Goal: Task Accomplishment & Management: Complete application form

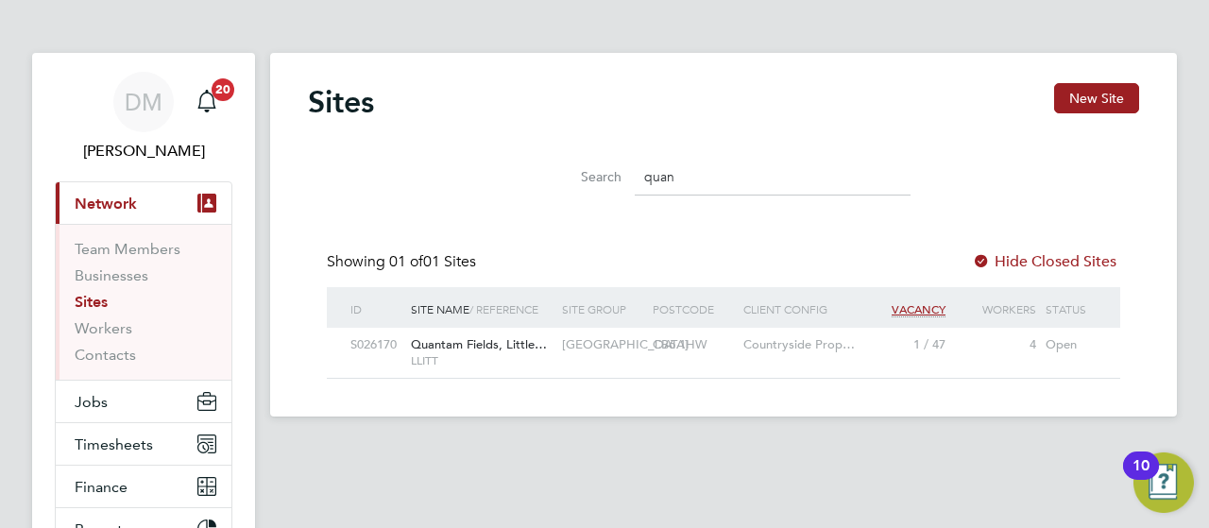
scroll to position [36, 121]
click at [139, 441] on span "Timesheets" at bounding box center [114, 445] width 78 height 18
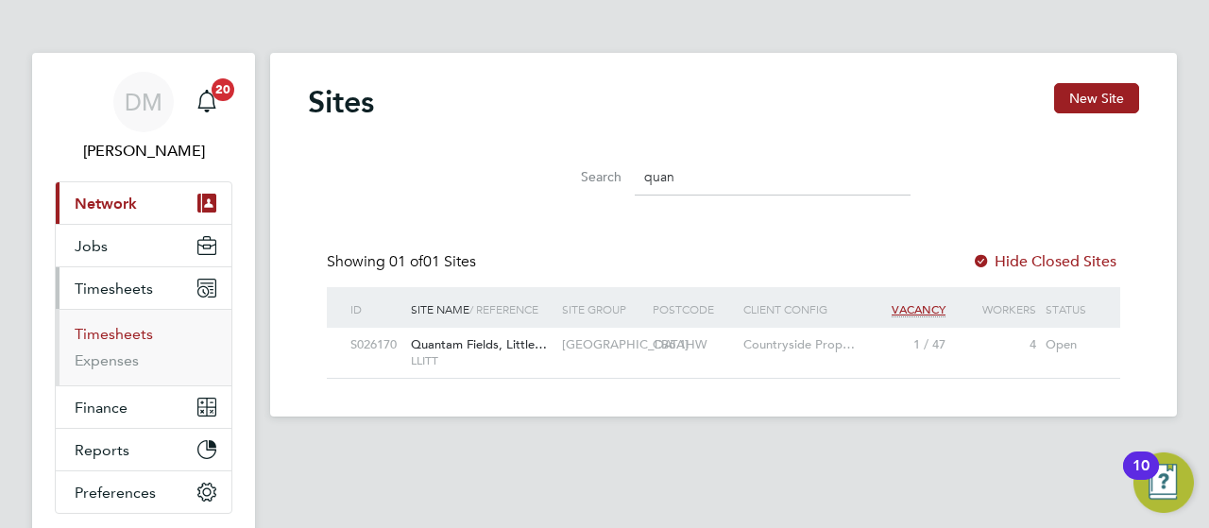
click at [135, 333] on link "Timesheets" at bounding box center [114, 334] width 78 height 18
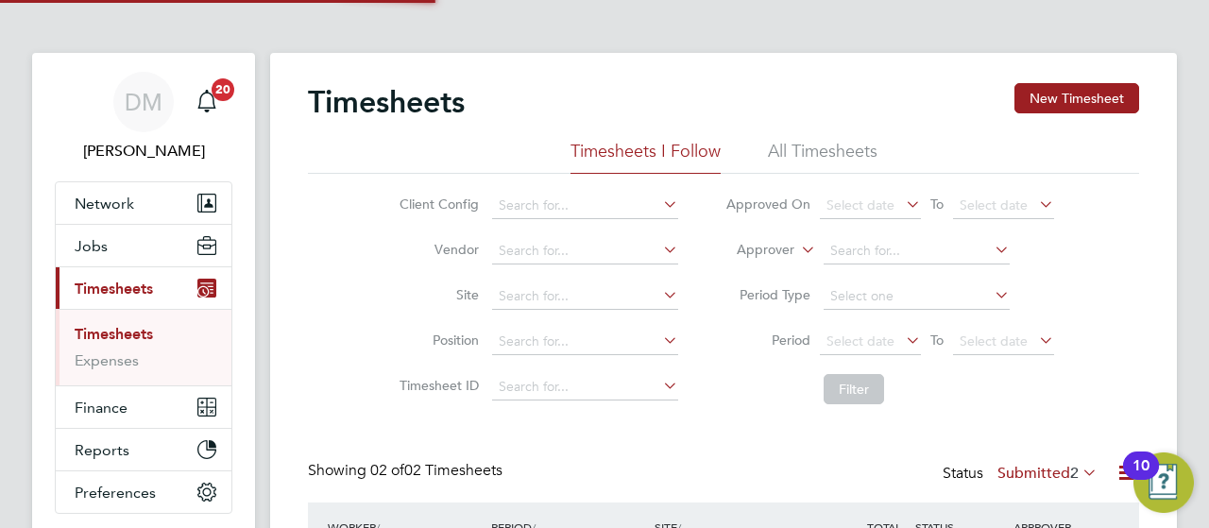
scroll to position [47, 163]
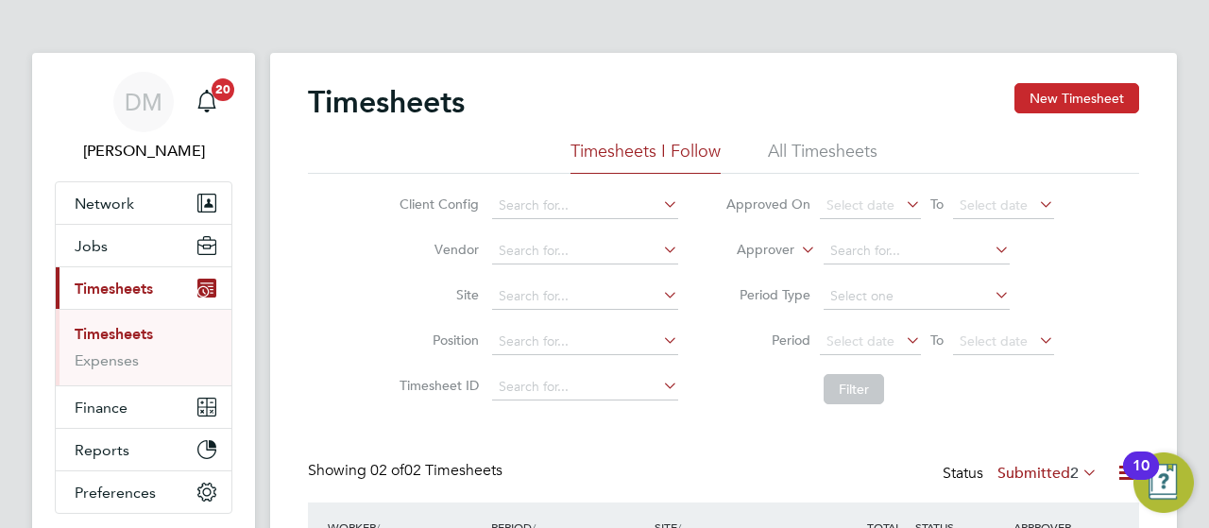
click at [1101, 99] on button "New Timesheet" at bounding box center [1077, 98] width 125 height 30
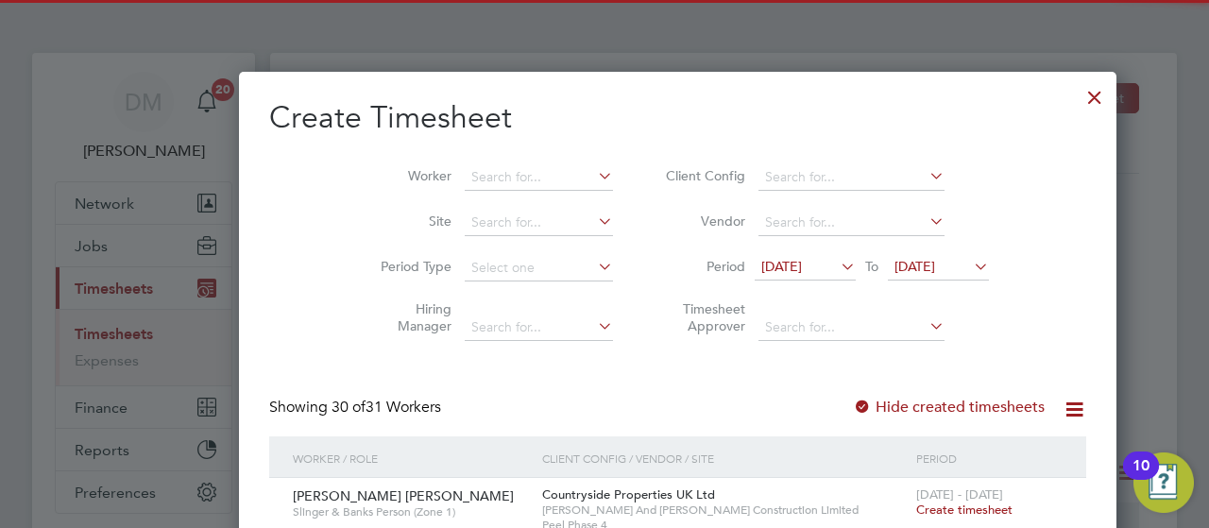
scroll to position [3781, 731]
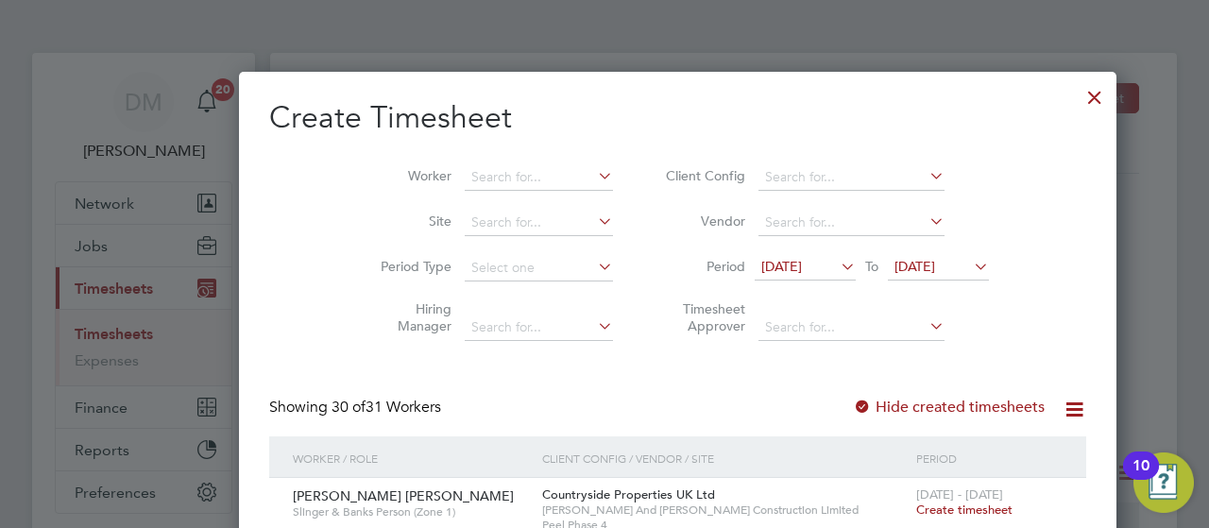
click at [970, 263] on icon at bounding box center [970, 266] width 0 height 26
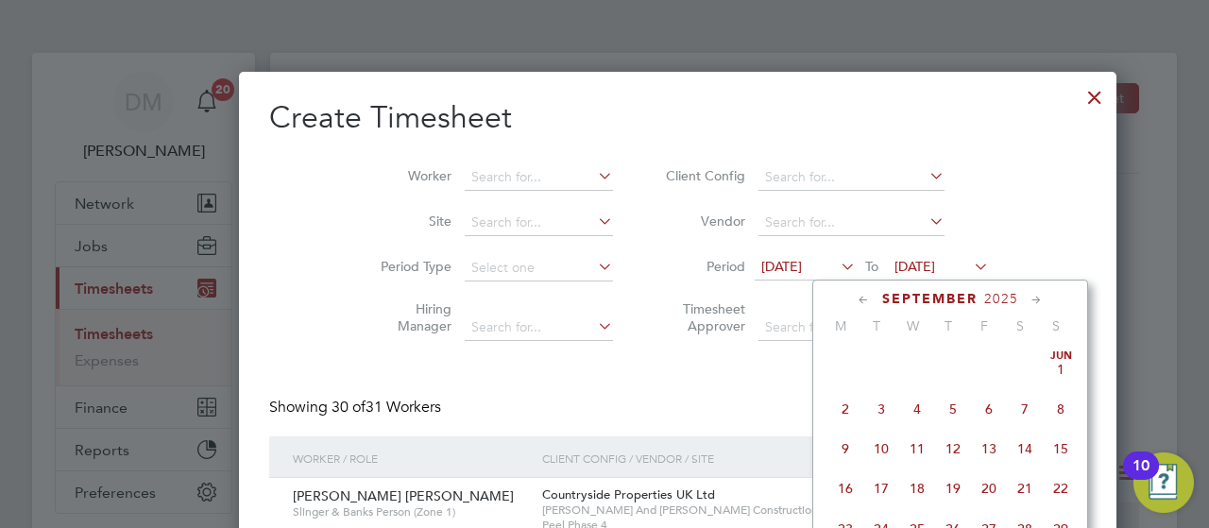
scroll to position [648, 0]
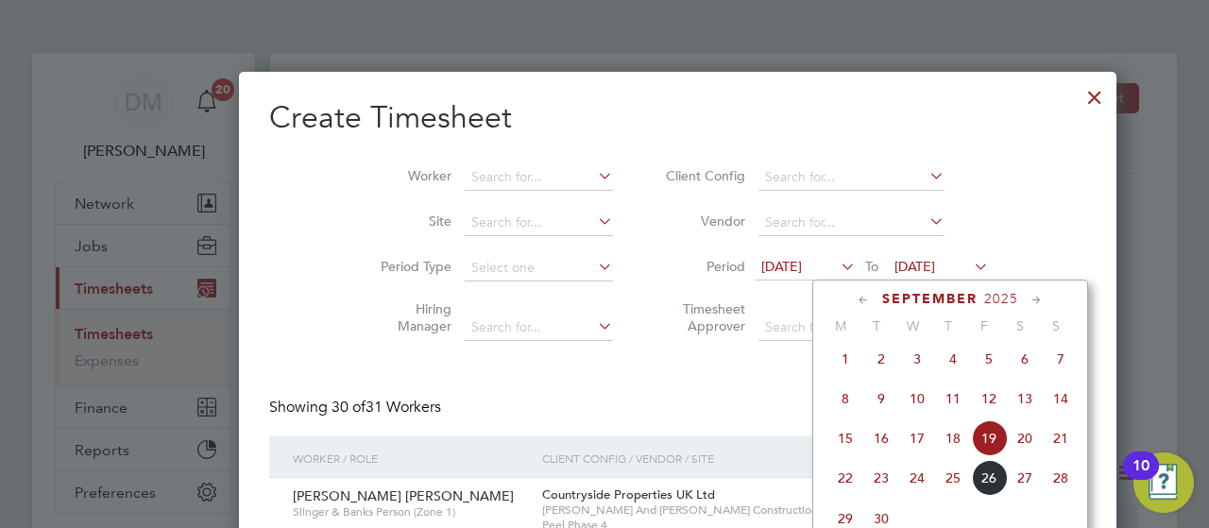
click at [1059, 489] on span "28" at bounding box center [1061, 478] width 36 height 36
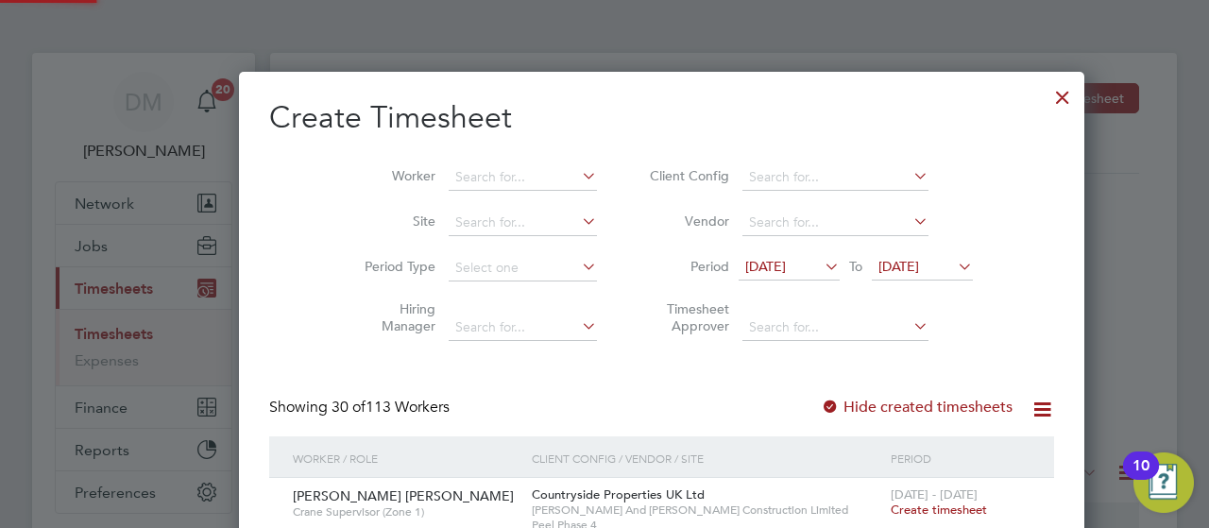
scroll to position [3328, 731]
click at [469, 180] on input at bounding box center [523, 177] width 148 height 26
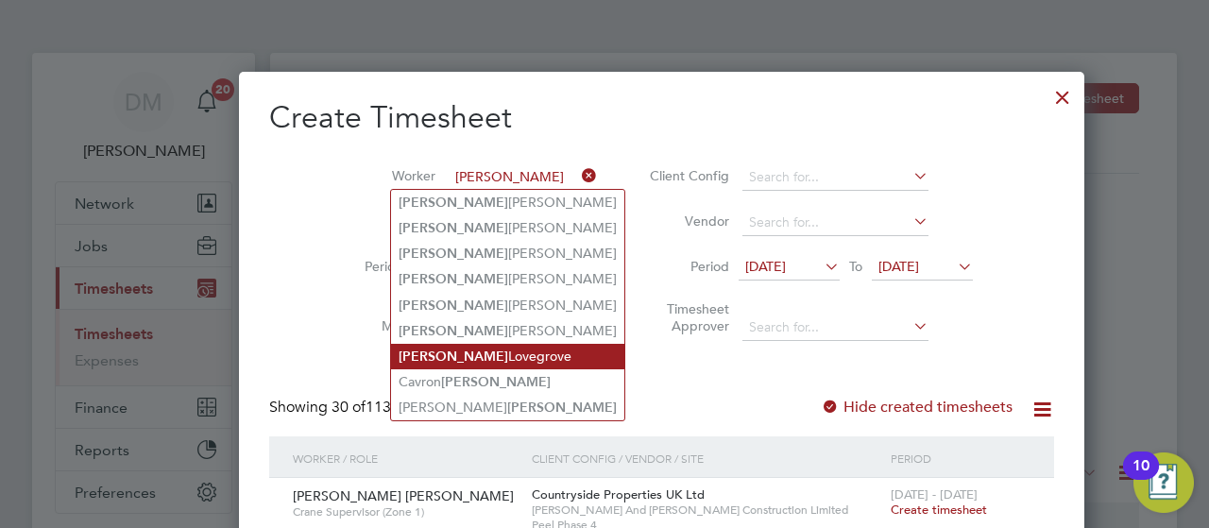
click at [488, 361] on li "[PERSON_NAME]" at bounding box center [507, 357] width 233 height 26
type input "[PERSON_NAME]"
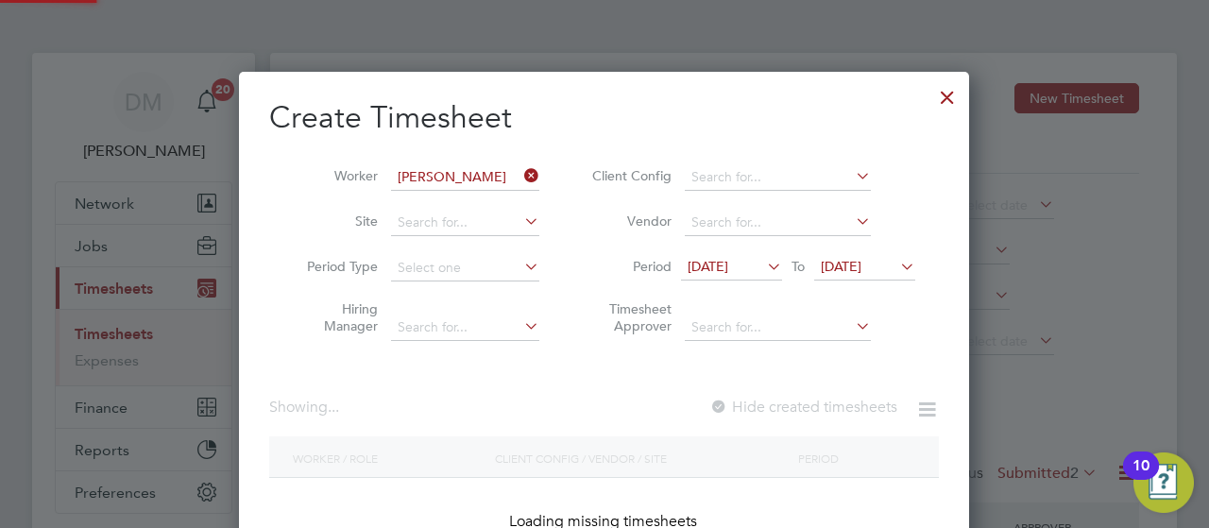
scroll to position [509, 731]
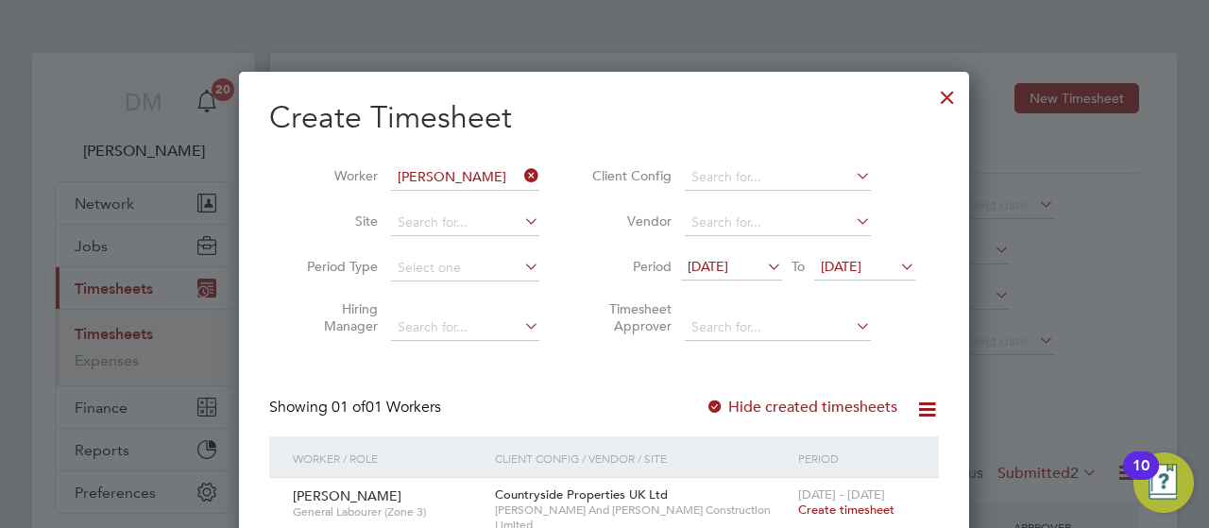
click at [867, 509] on span "Create timesheet" at bounding box center [846, 510] width 96 height 16
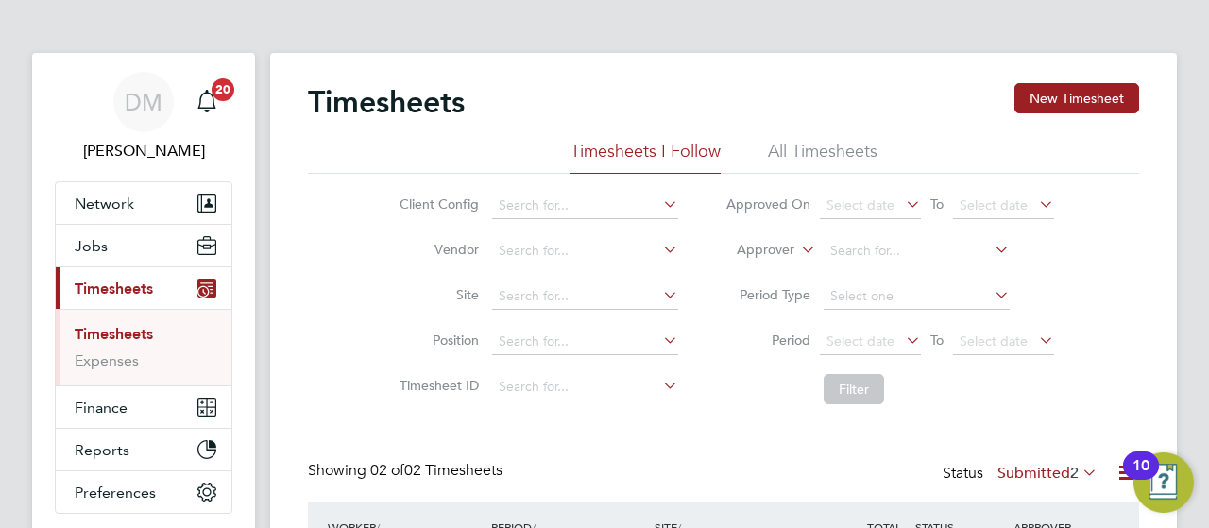
scroll to position [0, 0]
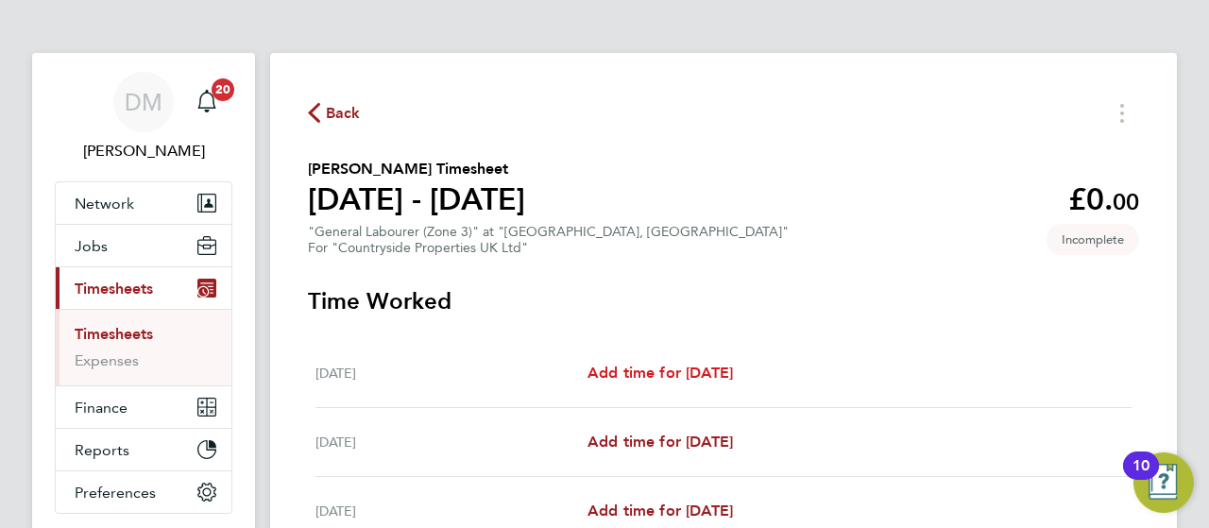
click at [699, 366] on span "Add time for [DATE]" at bounding box center [661, 373] width 146 height 18
select select "30"
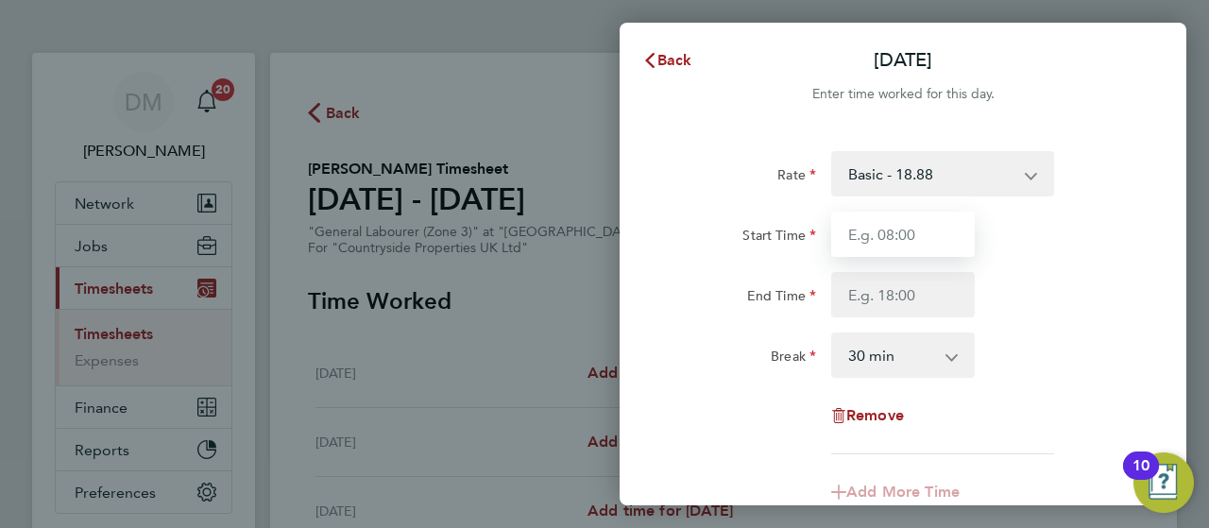
click at [876, 237] on input "Start Time" at bounding box center [903, 234] width 144 height 45
type input "07:30"
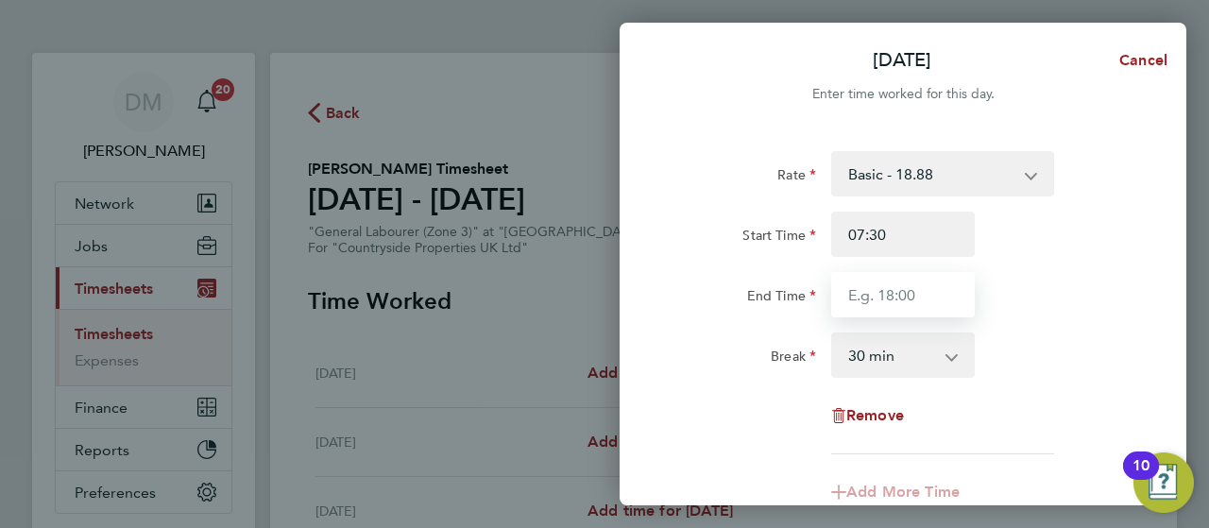
click at [944, 292] on input "End Time" at bounding box center [903, 294] width 144 height 45
type input "17:00"
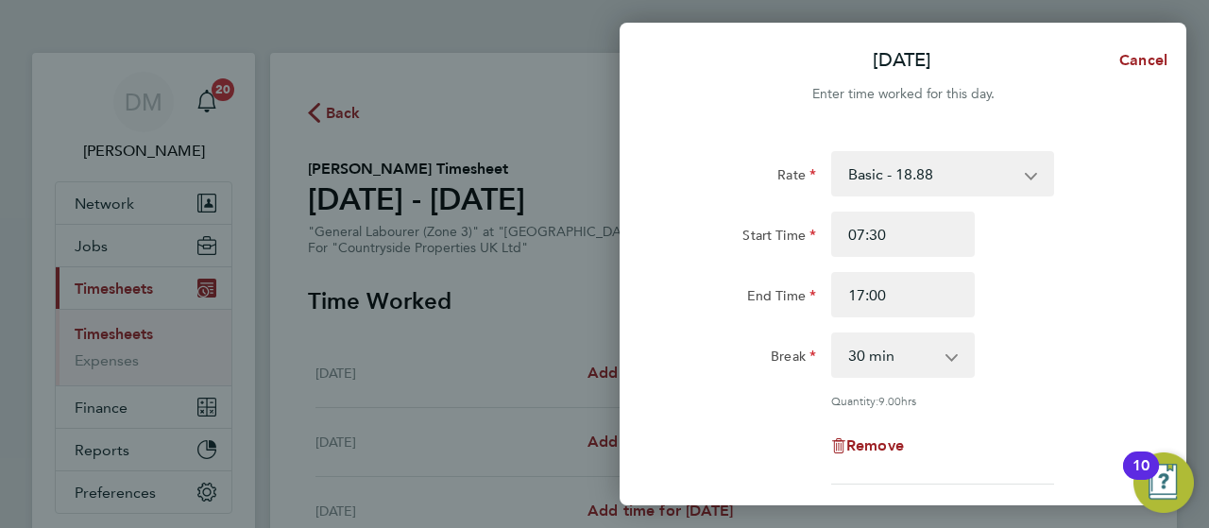
click at [1037, 398] on div "Rate Basic - 18.88 Start Time 07:30 End Time 17:00 Break 0 min 15 min 30 min 45…" at bounding box center [903, 318] width 461 height 334
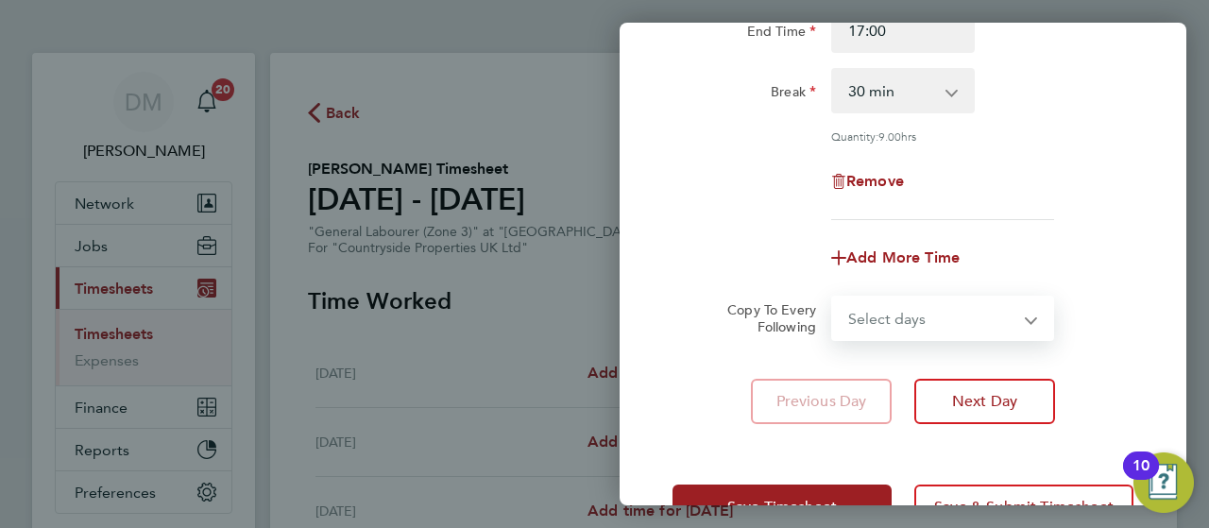
click at [1022, 322] on select "Select days Day Weekday (Mon-Fri) Weekend (Sat-Sun) [DATE] [DATE] [DATE] [DATE]…" at bounding box center [932, 319] width 198 height 42
select select "WEEKDAY"
click at [833, 298] on select "Select days Day Weekday (Mon-Fri) Weekend (Sat-Sun) [DATE] [DATE] [DATE] [DATE]…" at bounding box center [932, 319] width 198 height 42
select select "[DATE]"
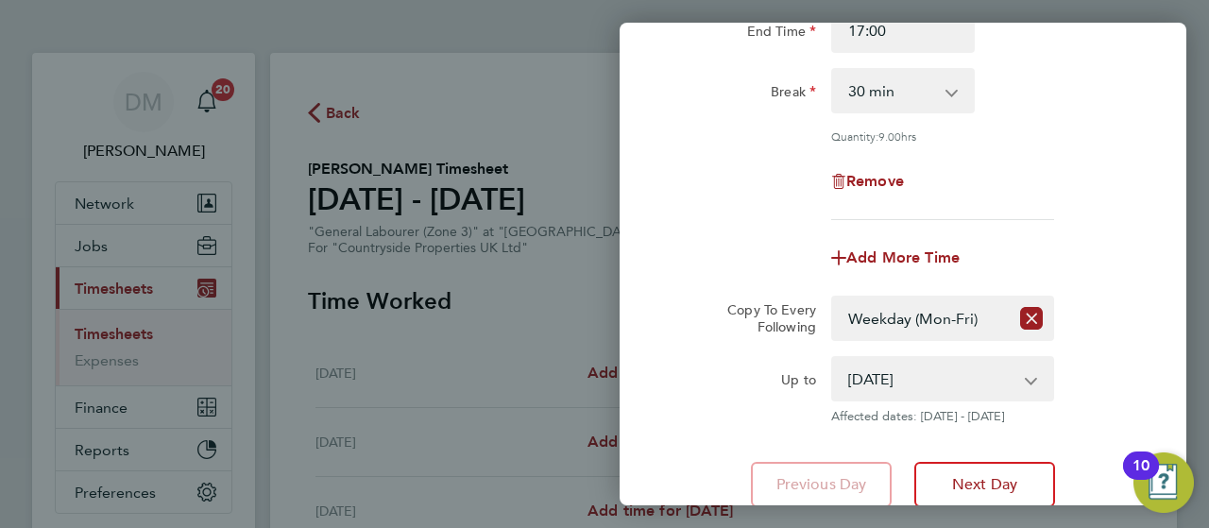
click at [1150, 332] on div "Rate Basic - 18.88 Start Time 07:30 End Time 17:00 Break 0 min 15 min 30 min 45…" at bounding box center [903, 197] width 567 height 666
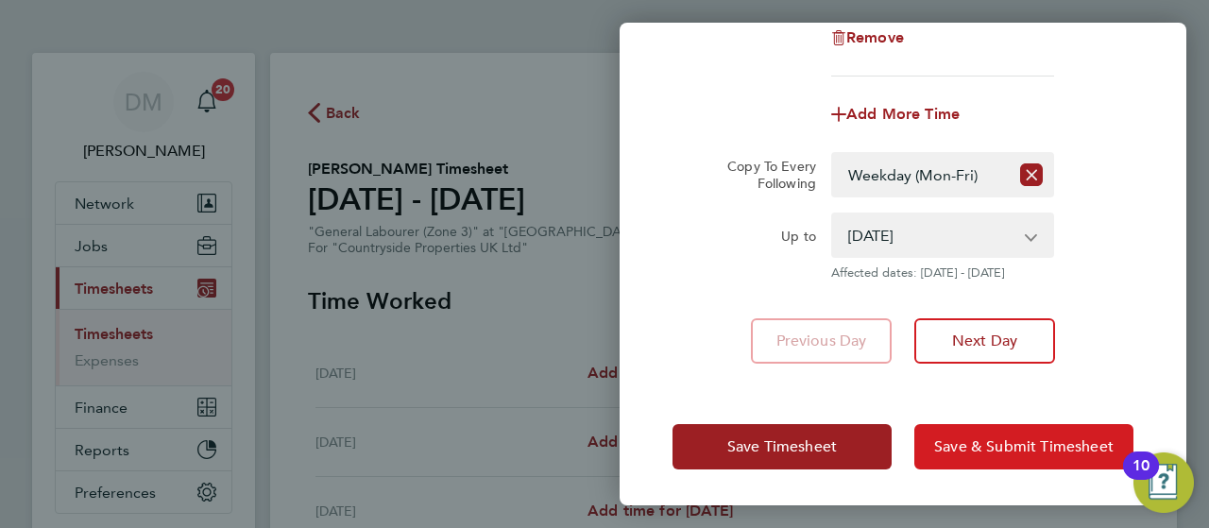
click at [1025, 453] on span "Save & Submit Timesheet" at bounding box center [1024, 446] width 180 height 19
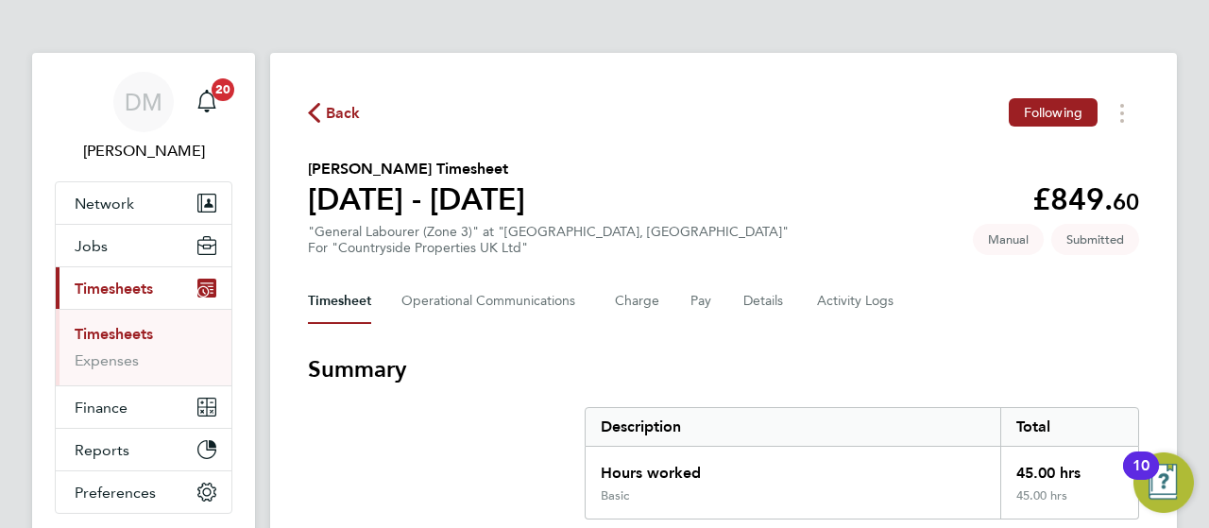
click at [113, 332] on link "Timesheets" at bounding box center [114, 334] width 78 height 18
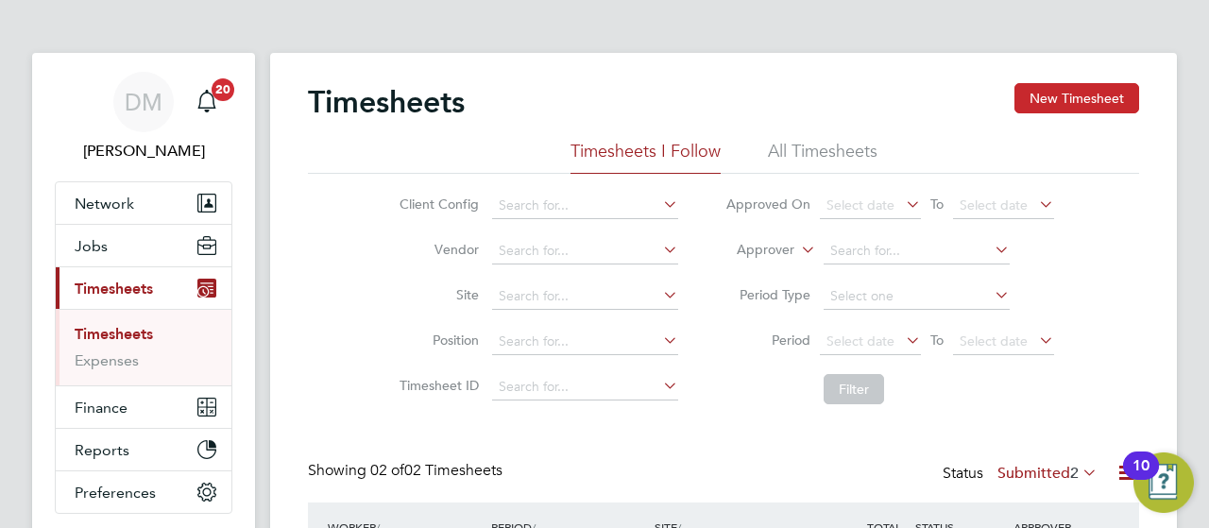
click at [1094, 91] on button "New Timesheet" at bounding box center [1077, 98] width 125 height 30
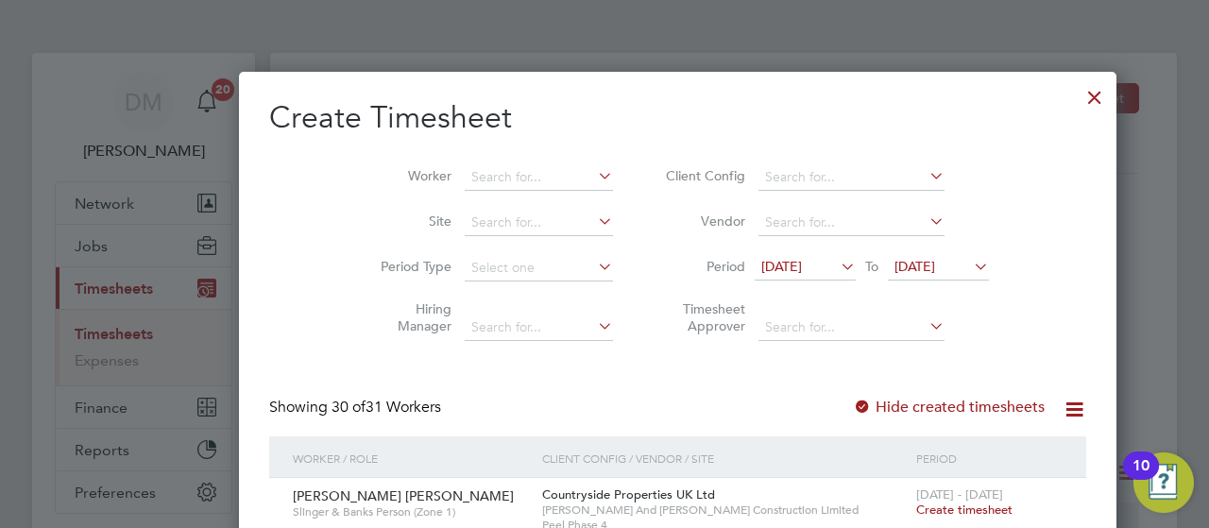
click at [970, 264] on icon at bounding box center [970, 266] width 0 height 26
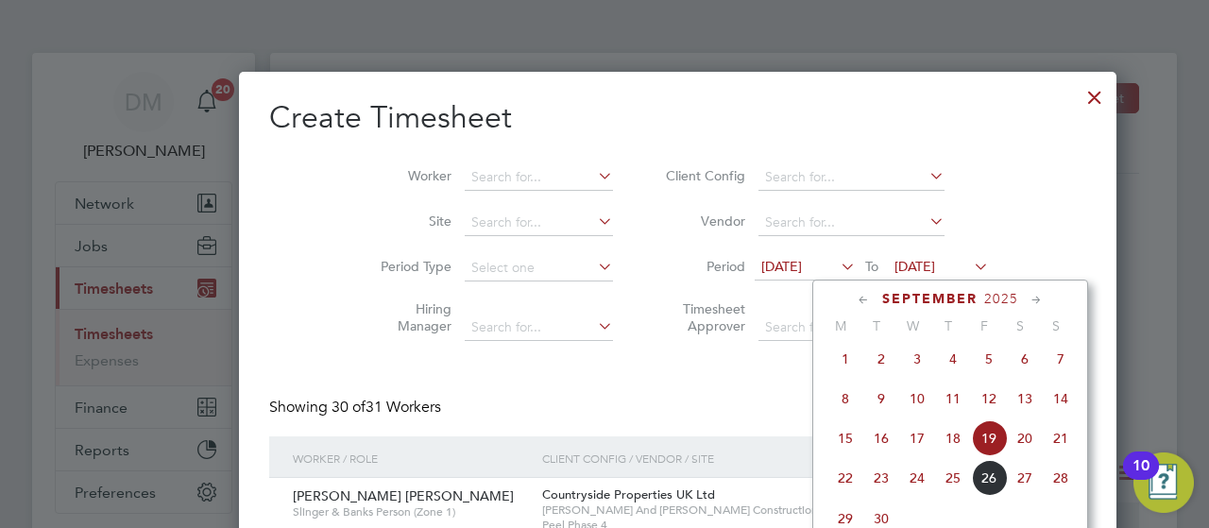
click at [1062, 487] on span "28" at bounding box center [1061, 478] width 36 height 36
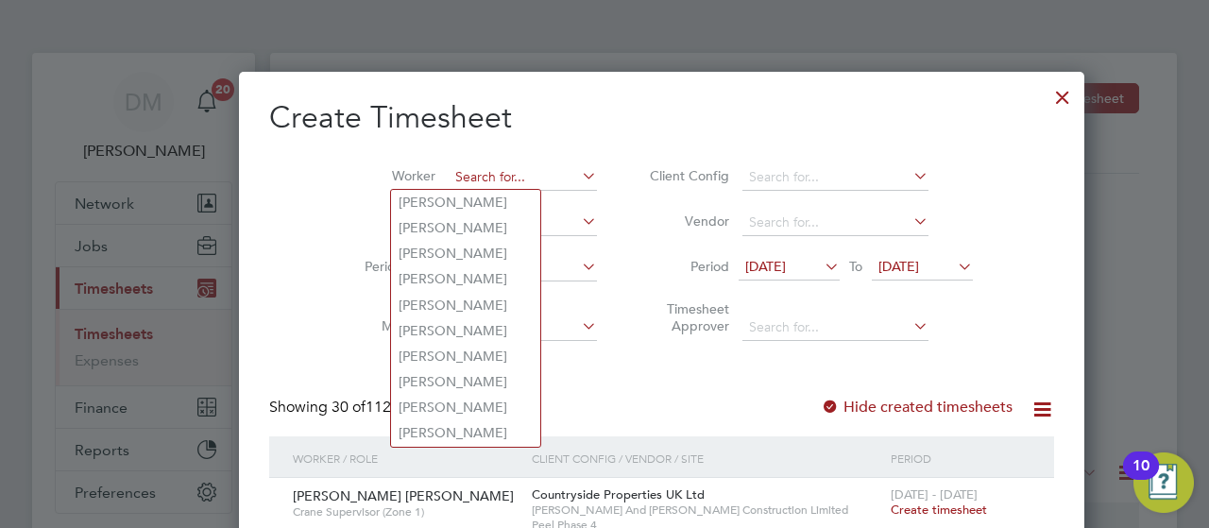
click at [462, 177] on input at bounding box center [523, 177] width 148 height 26
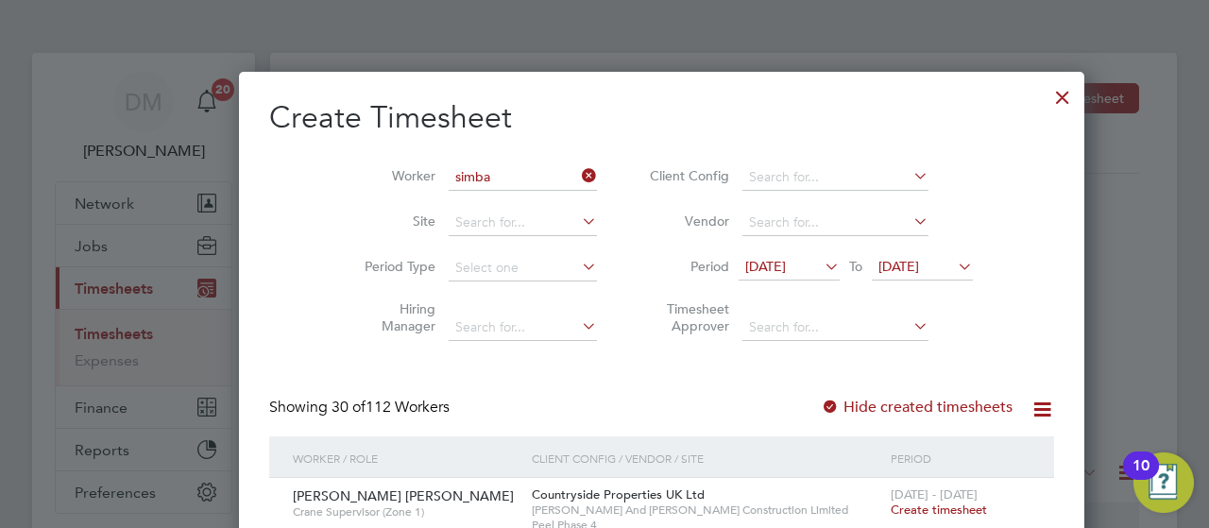
click at [470, 199] on li "[PERSON_NAME] Simba [PERSON_NAME]" at bounding box center [491, 203] width 201 height 26
type input "[PERSON_NAME] Simba [PERSON_NAME]"
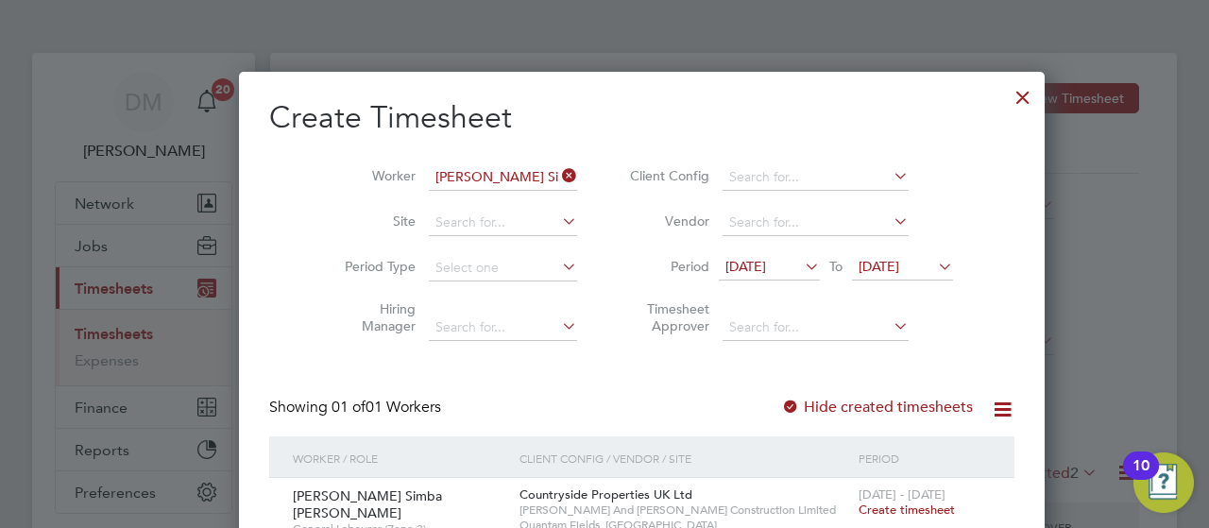
click at [859, 513] on span "Create timesheet" at bounding box center [907, 510] width 96 height 16
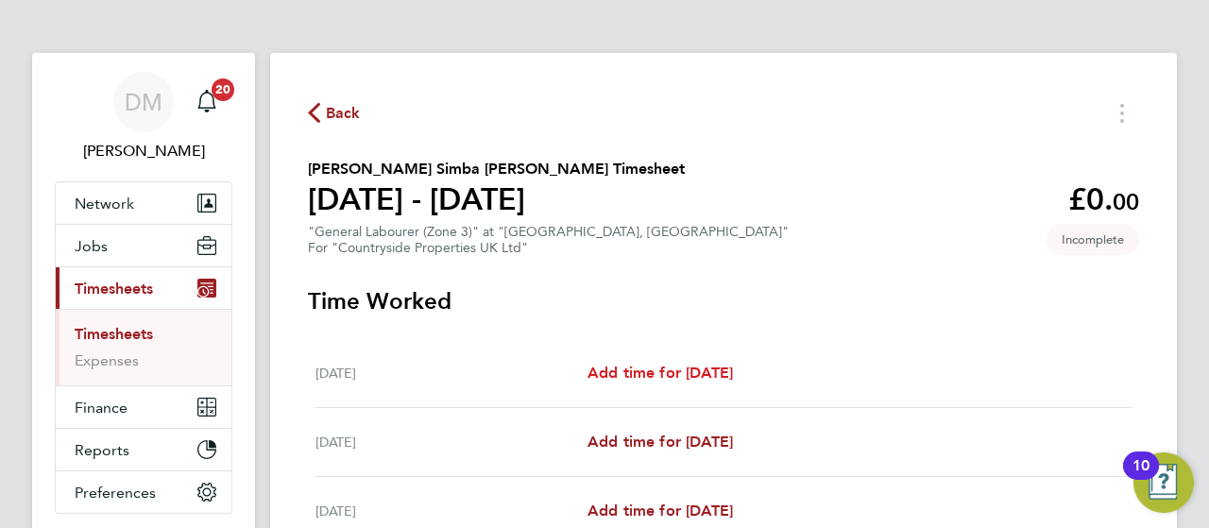
click at [692, 368] on span "Add time for [DATE]" at bounding box center [661, 373] width 146 height 18
select select "30"
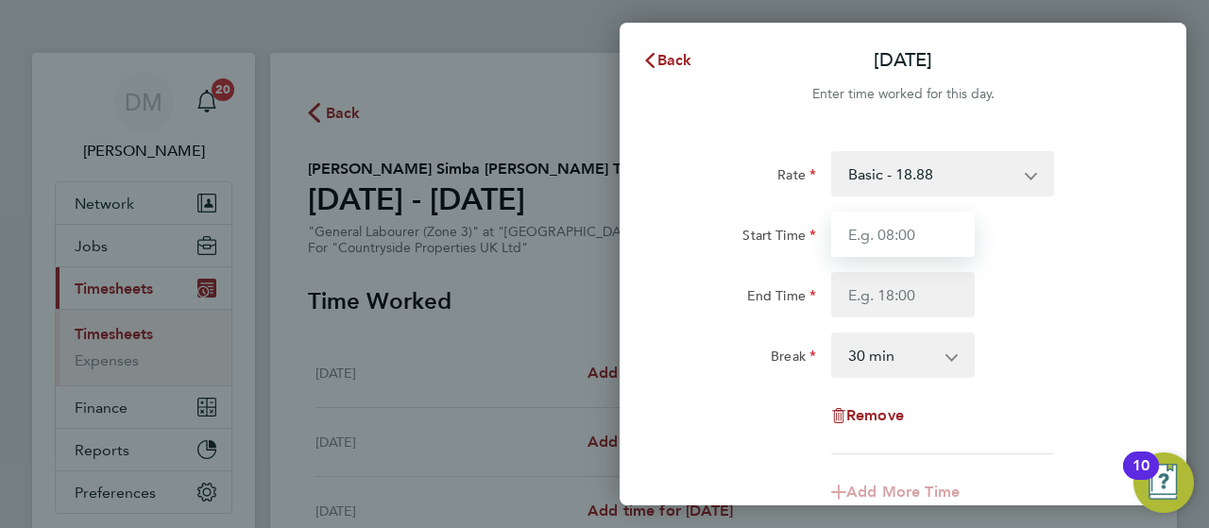
click at [894, 233] on input "Start Time" at bounding box center [903, 234] width 144 height 45
type input "07:30"
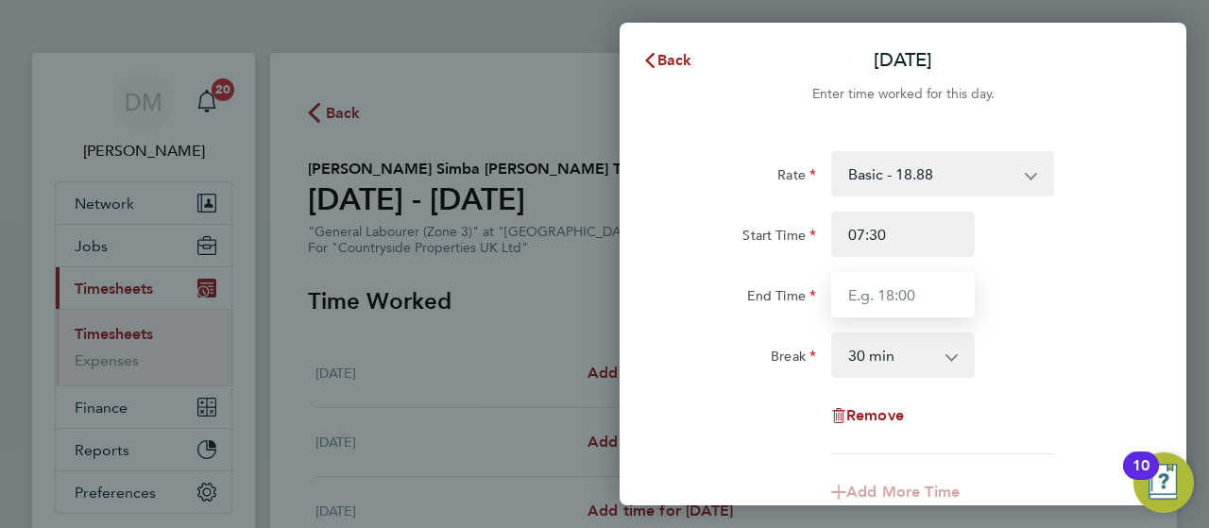
click at [901, 284] on input "End Time" at bounding box center [903, 294] width 144 height 45
type input "17:00"
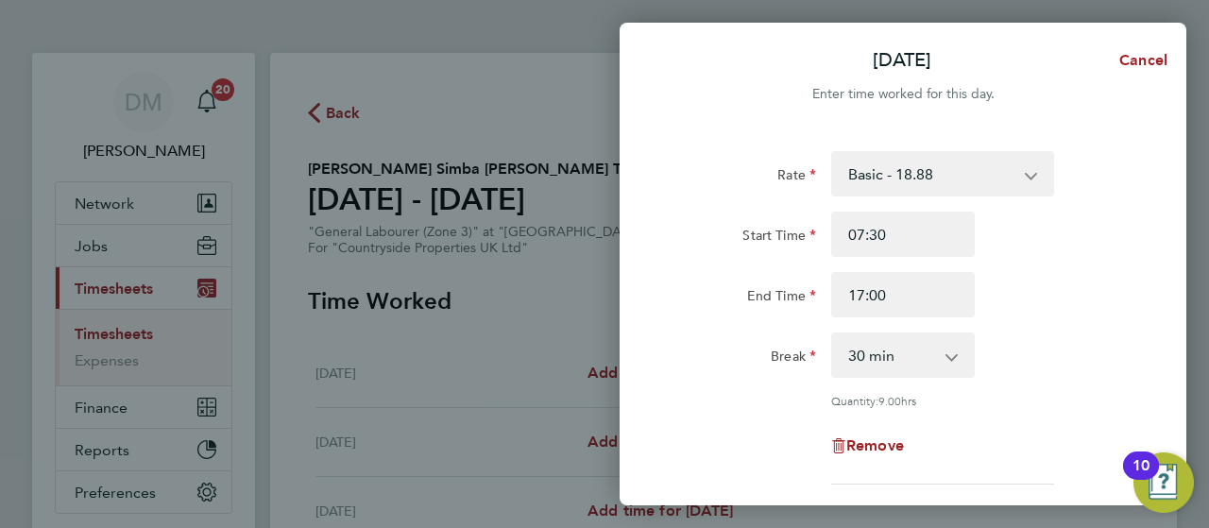
click at [1080, 337] on div "Break 0 min 15 min 30 min 45 min 60 min 75 min 90 min" at bounding box center [903, 355] width 476 height 45
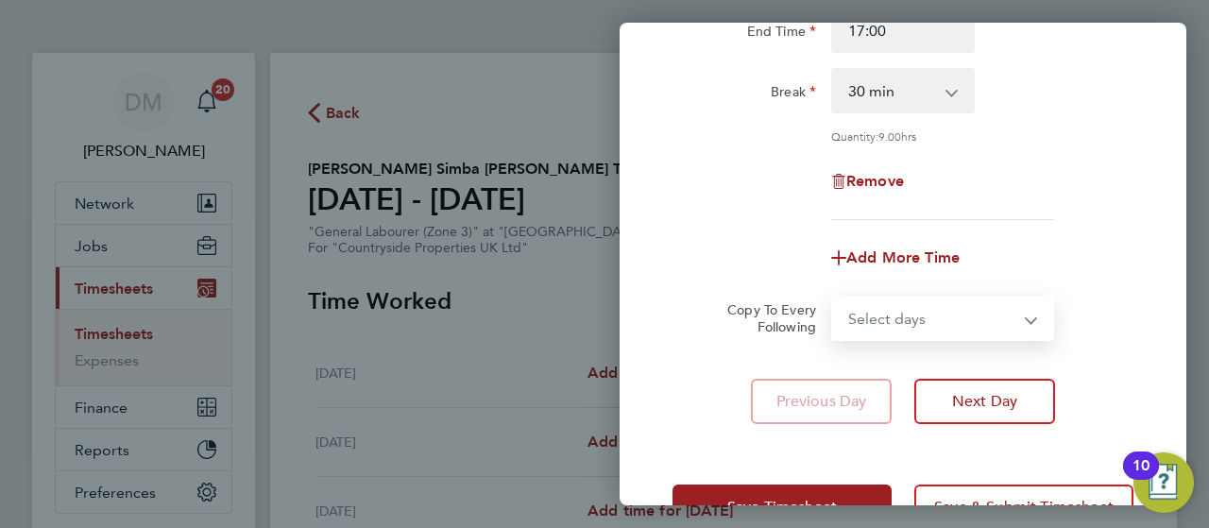
click at [985, 306] on select "Select days Day Weekday (Mon-Fri) Weekend (Sat-Sun) [DATE] [DATE] [DATE] [DATE]…" at bounding box center [932, 319] width 198 height 42
select select "WEEKDAY"
click at [833, 298] on select "Select days Day Weekday (Mon-Fri) Weekend (Sat-Sun) [DATE] [DATE] [DATE] [DATE]…" at bounding box center [932, 319] width 198 height 42
select select "[DATE]"
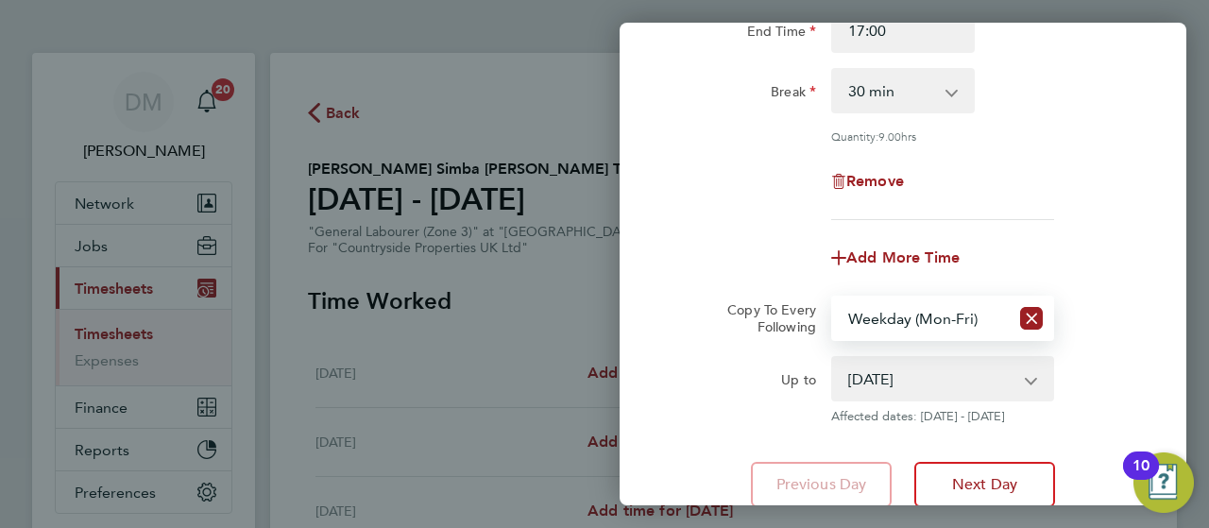
click at [1126, 393] on div "Up to [DATE] [DATE] [DATE] [DATE] [DATE] [DATE] Affected dates: [DATE] - [DATE]" at bounding box center [903, 390] width 476 height 68
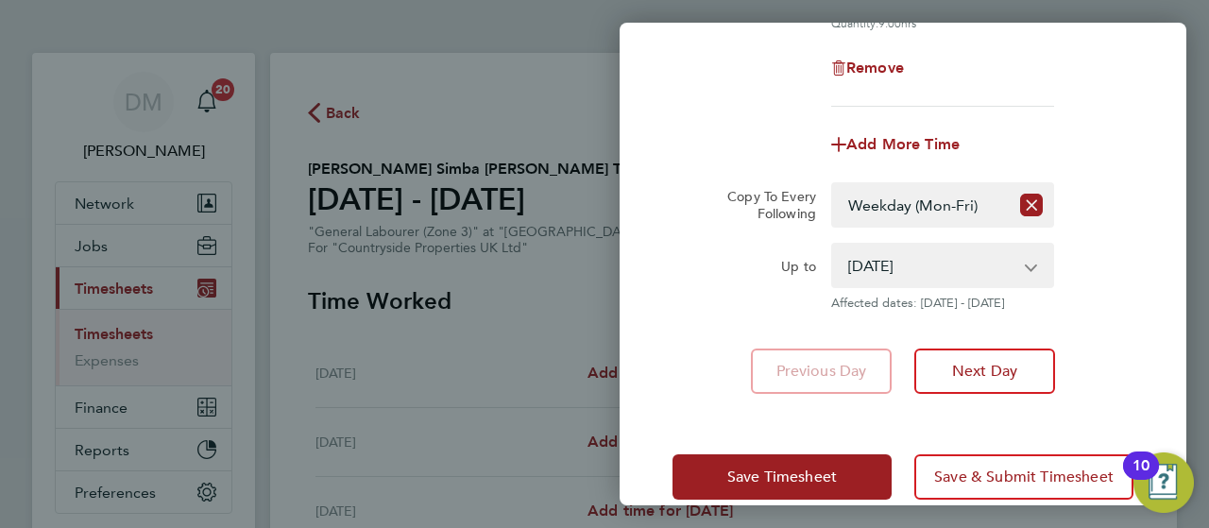
scroll to position [408, 0]
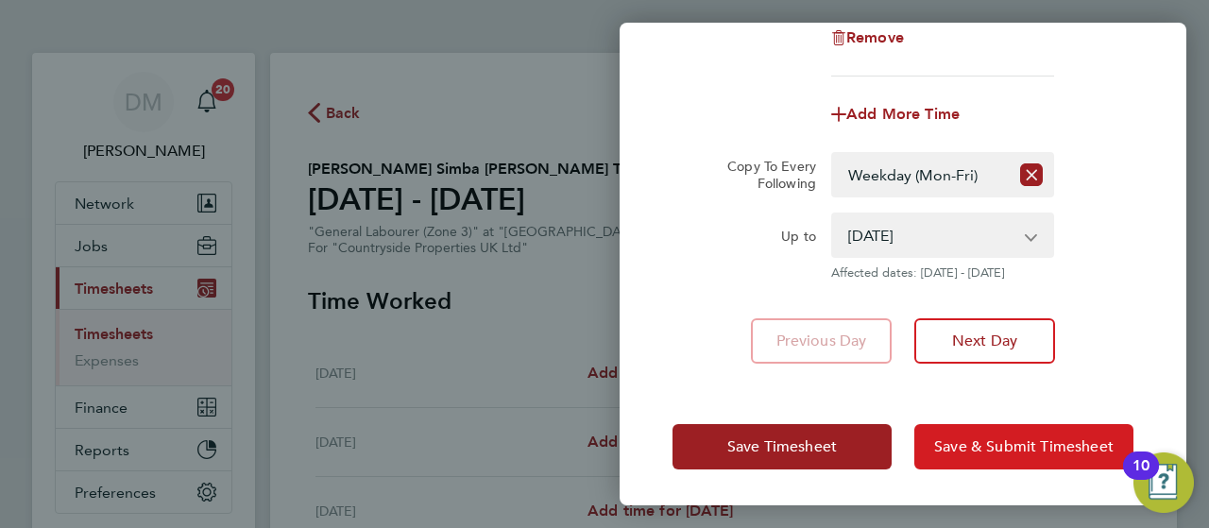
click at [1066, 444] on span "Save & Submit Timesheet" at bounding box center [1024, 446] width 180 height 19
